Goal: Transaction & Acquisition: Book appointment/travel/reservation

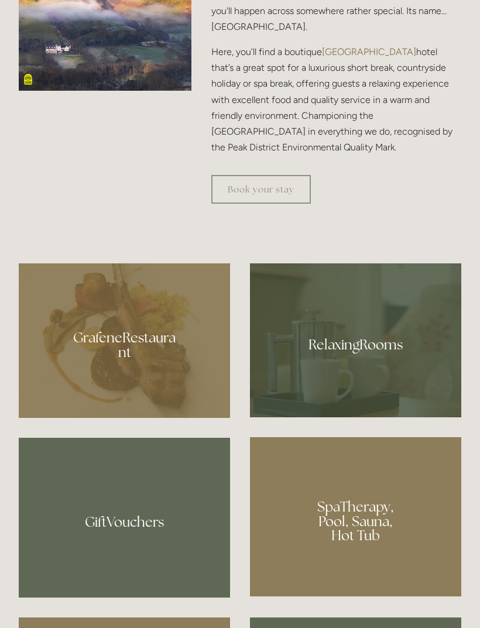
scroll to position [690, 0]
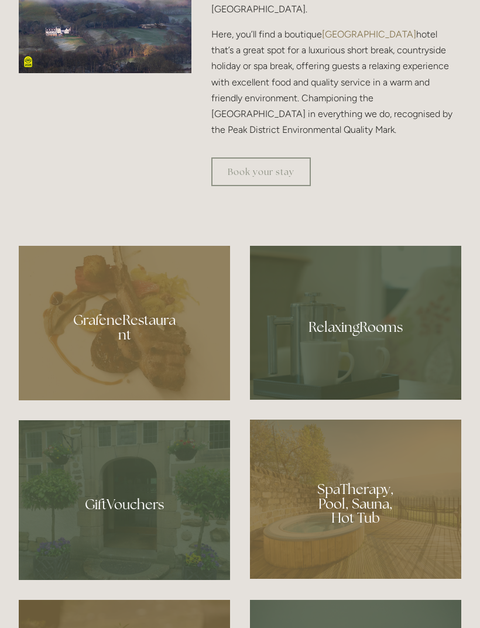
click at [224, 186] on link "Book your stay" at bounding box center [261, 172] width 100 height 29
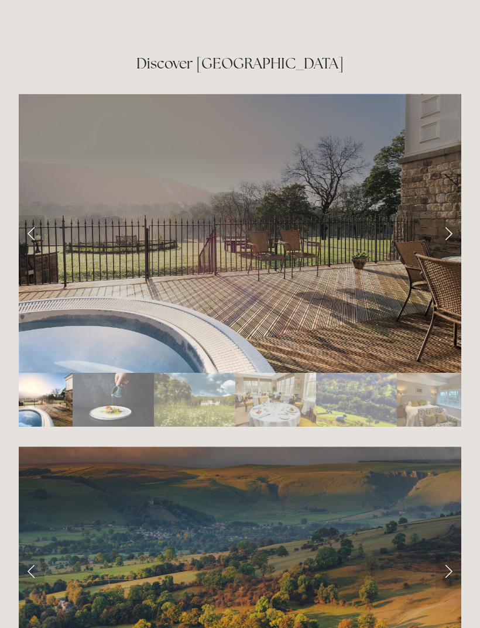
scroll to position [2041, 0]
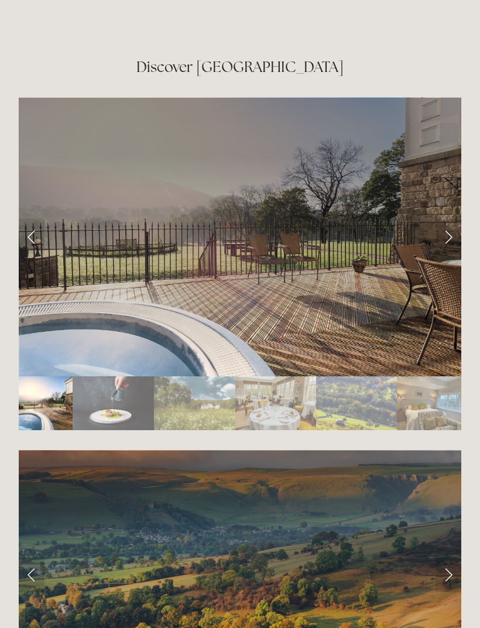
click at [443, 231] on link "Next Slide" at bounding box center [449, 236] width 26 height 35
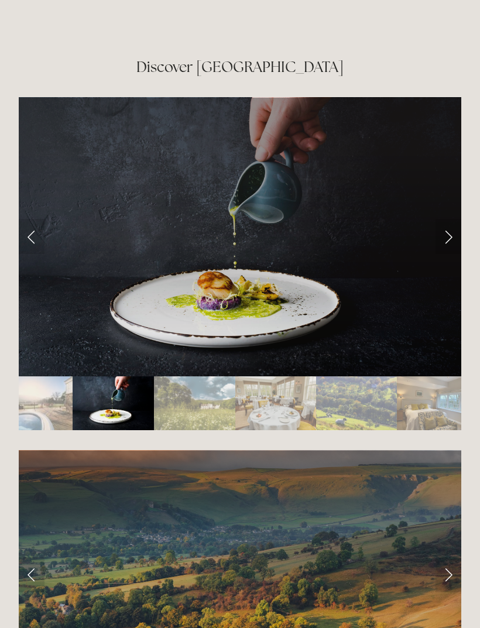
click at [436, 230] on link "Next Slide" at bounding box center [449, 236] width 26 height 35
click at [449, 221] on link "Next Slide" at bounding box center [449, 236] width 26 height 35
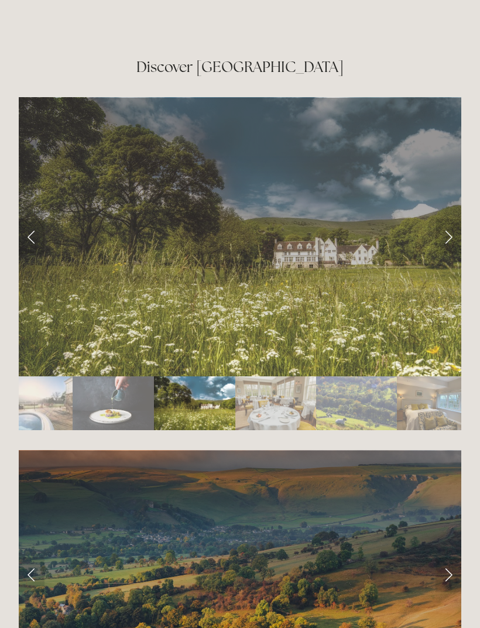
click at [453, 221] on link "Next Slide" at bounding box center [449, 236] width 26 height 35
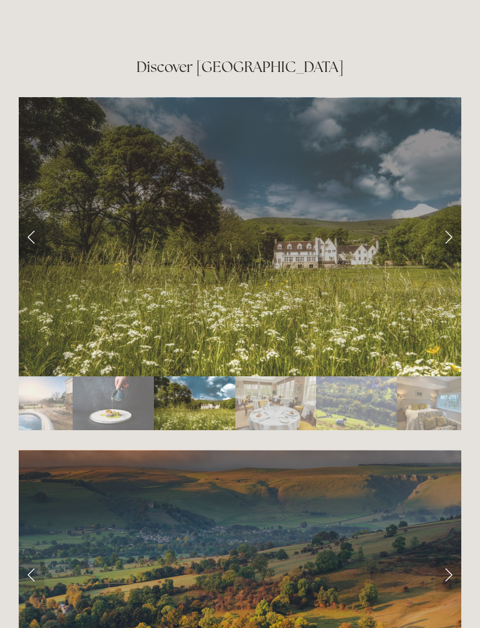
click at [446, 219] on link "Next Slide" at bounding box center [449, 236] width 26 height 35
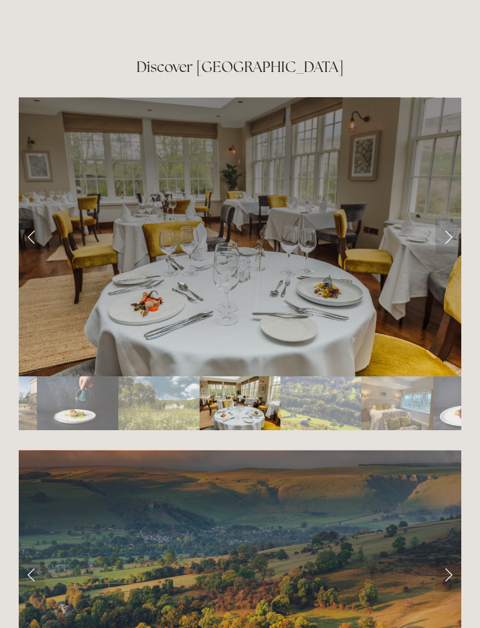
click at [446, 219] on link "Next Slide" at bounding box center [449, 236] width 26 height 35
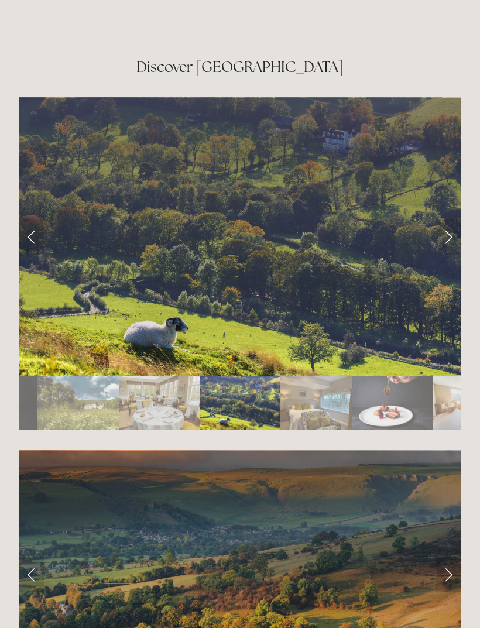
click at [449, 220] on link "Next Slide" at bounding box center [449, 236] width 26 height 35
click at [446, 219] on link "Next Slide" at bounding box center [449, 236] width 26 height 35
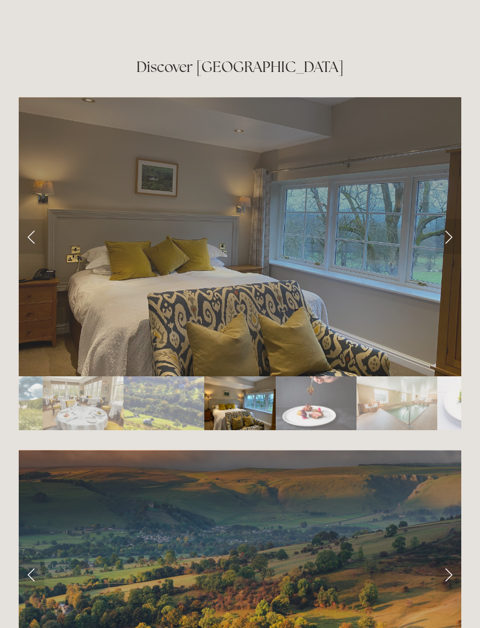
click at [443, 223] on link "Next Slide" at bounding box center [449, 236] width 26 height 35
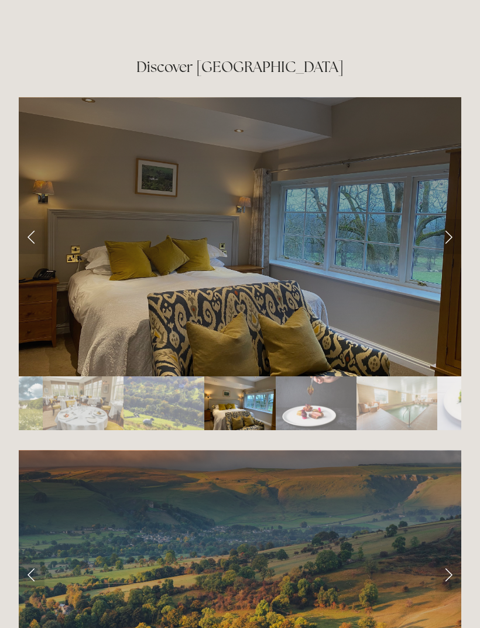
click at [443, 223] on link "Next Slide" at bounding box center [449, 236] width 26 height 35
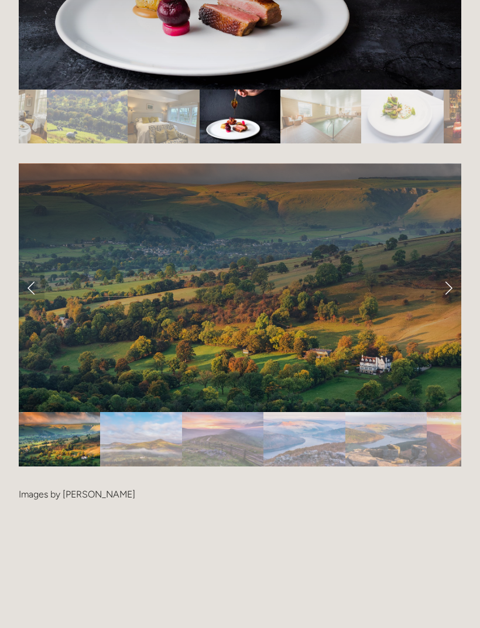
scroll to position [2328, 0]
click at [447, 271] on link "Next Slide" at bounding box center [449, 288] width 26 height 35
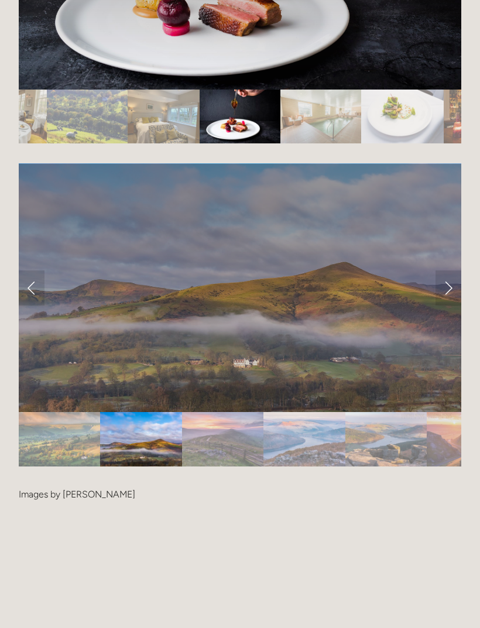
click at [442, 272] on link "Next Slide" at bounding box center [449, 288] width 26 height 35
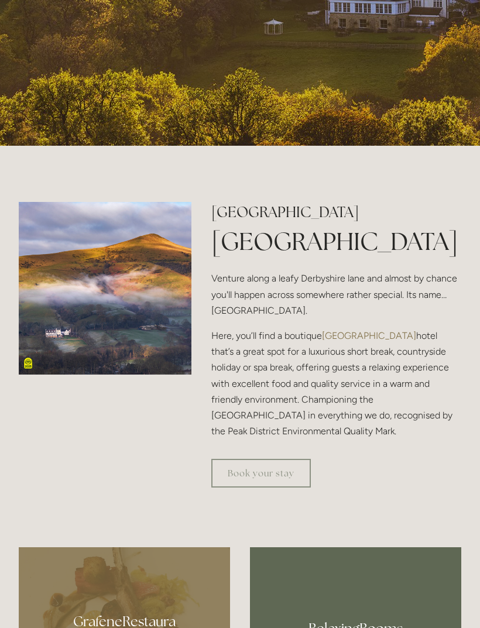
scroll to position [0, 0]
